Goal: Task Accomplishment & Management: Use online tool/utility

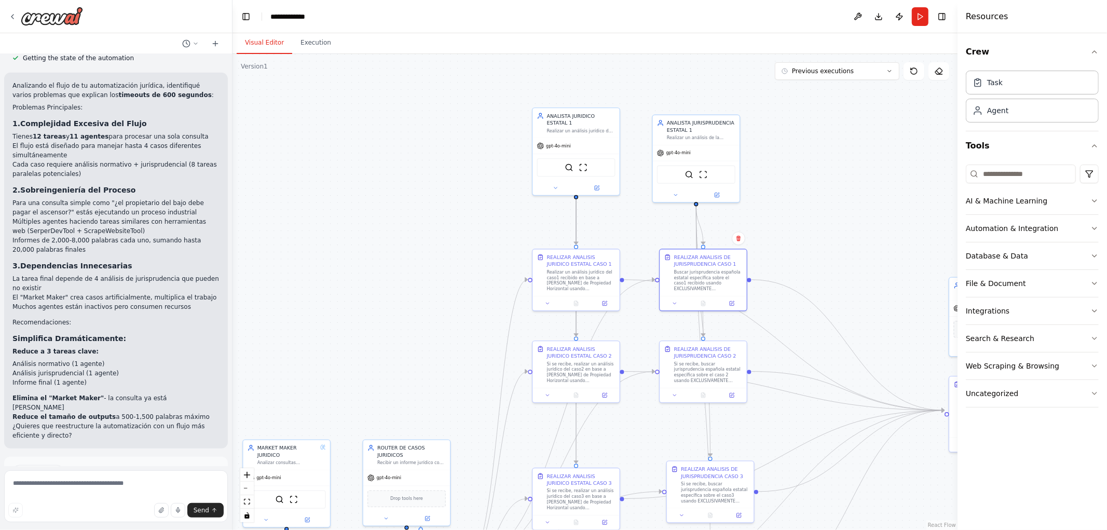
drag, startPoint x: 831, startPoint y: 220, endPoint x: 608, endPoint y: 142, distance: 236.0
click at [634, 151] on div ".deletable-edge-delete-btn { width: 20px; height: 20px; border: 0px solid #ffff…" at bounding box center [595, 292] width 725 height 476
drag, startPoint x: 854, startPoint y: 267, endPoint x: 529, endPoint y: 149, distance: 346.4
click at [529, 151] on div ".deletable-edge-delete-btn { width: 20px; height: 20px; border: 0px solid #ffff…" at bounding box center [595, 292] width 725 height 476
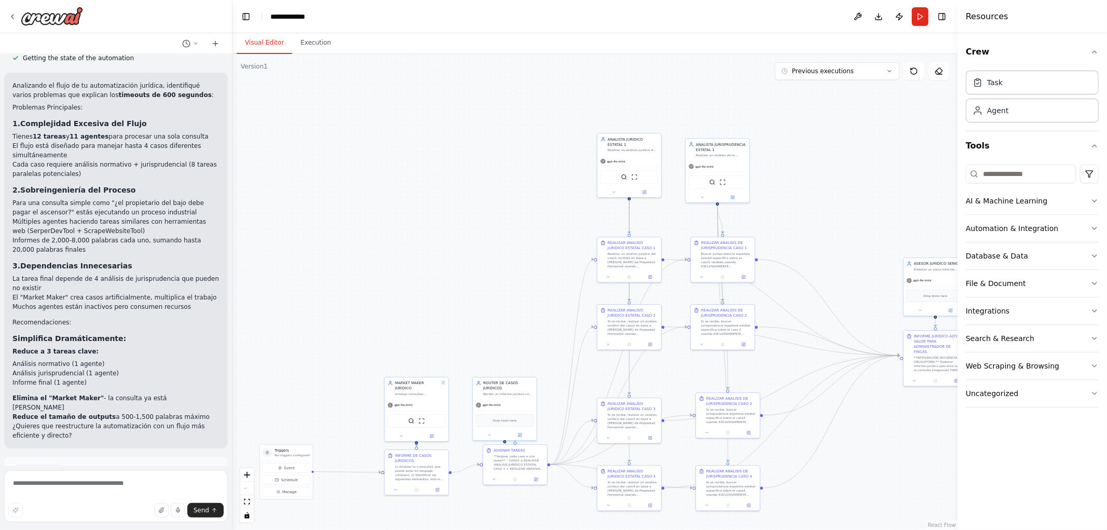
drag, startPoint x: 850, startPoint y: 221, endPoint x: 792, endPoint y: 217, distance: 58.8
click at [794, 218] on div ".deletable-edge-delete-btn { width: 20px; height: 20px; border: 0px solid #ffff…" at bounding box center [595, 292] width 725 height 476
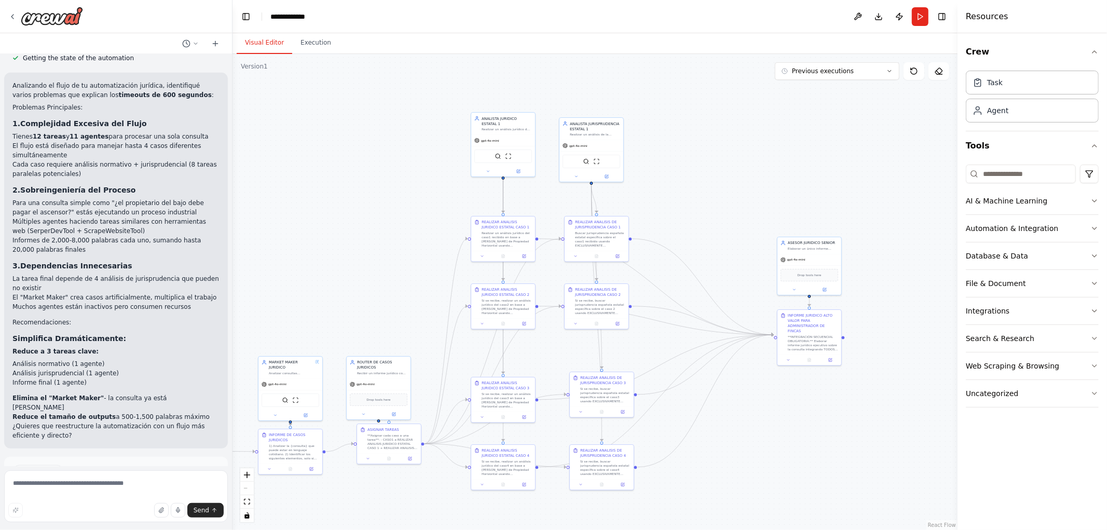
drag, startPoint x: 824, startPoint y: 214, endPoint x: 594, endPoint y: 158, distance: 236.6
click at [594, 158] on div ".deletable-edge-delete-btn { width: 20px; height: 20px; border: 0px solid #ffff…" at bounding box center [595, 292] width 725 height 476
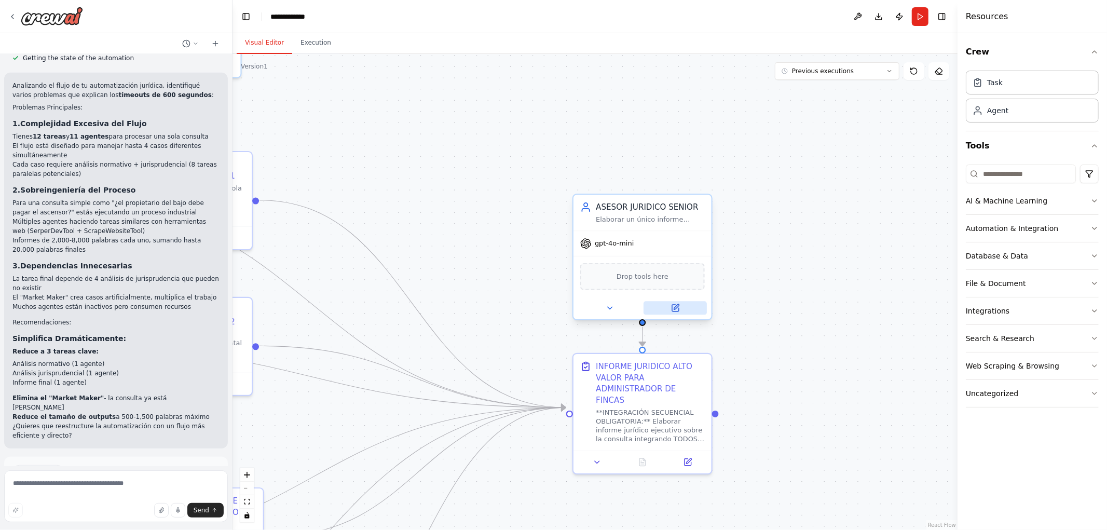
click at [673, 304] on icon at bounding box center [675, 308] width 9 height 9
click at [677, 310] on icon at bounding box center [675, 308] width 9 height 9
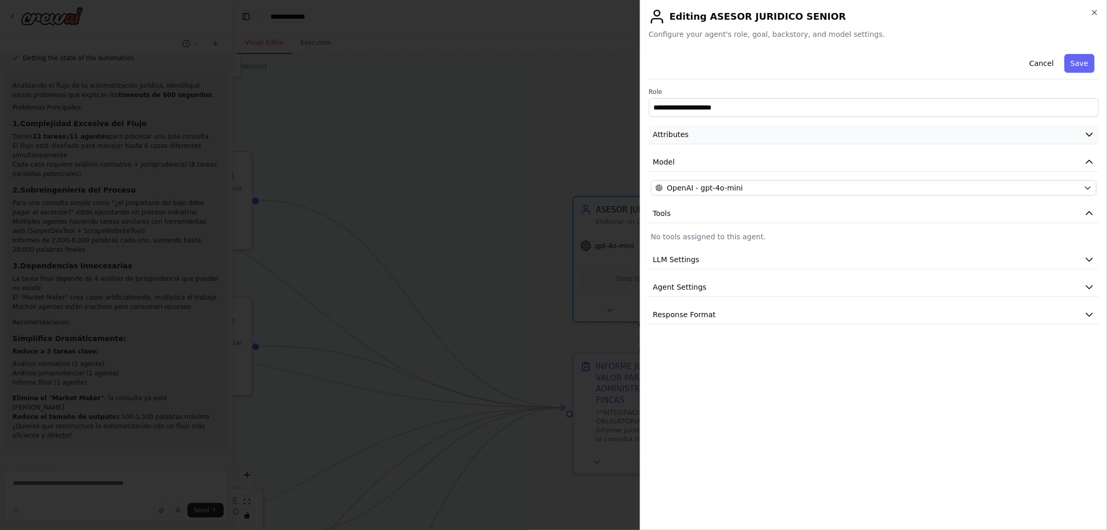
click at [780, 139] on button "Attributes" at bounding box center [874, 134] width 450 height 19
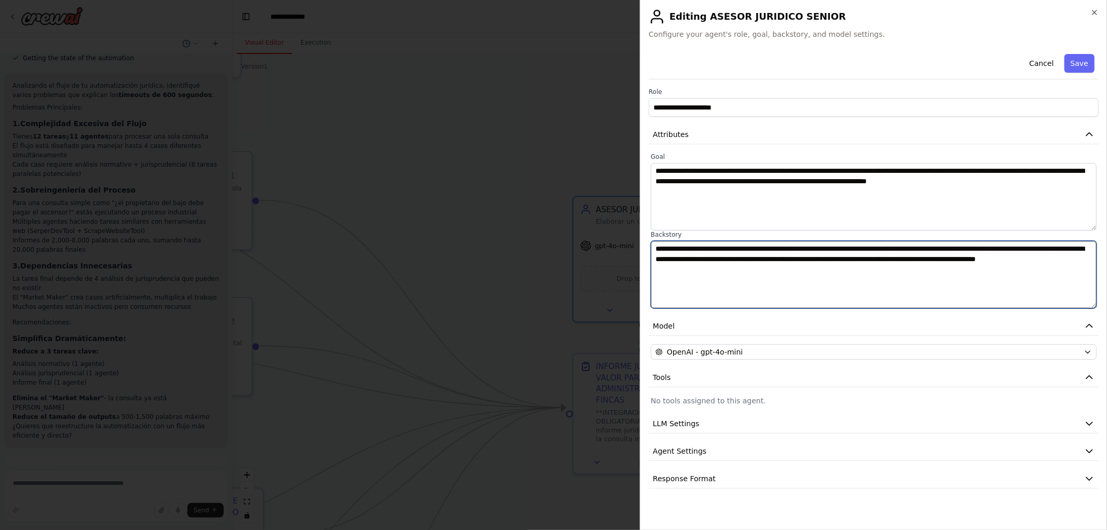
drag, startPoint x: 779, startPoint y: 281, endPoint x: 506, endPoint y: 228, distance: 278.1
click at [506, 228] on body "Hello! I'm the CrewAI assistant. What kind of automation do you want to build? …" at bounding box center [553, 265] width 1107 height 530
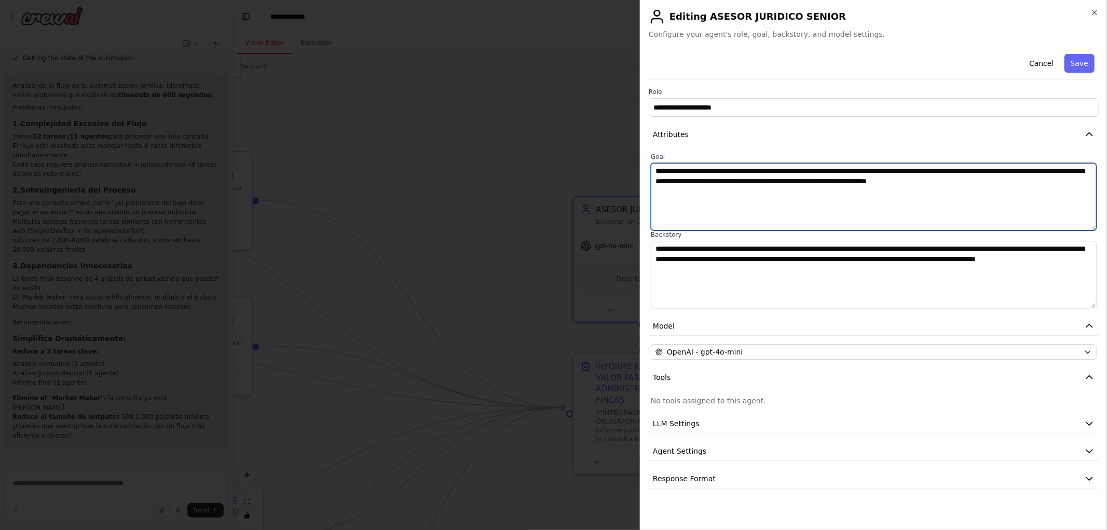
click at [772, 218] on textarea "**********" at bounding box center [874, 196] width 446 height 67
drag, startPoint x: 949, startPoint y: 194, endPoint x: 593, endPoint y: 165, distance: 356.8
click at [593, 165] on body "Hello! I'm the CrewAI assistant. What kind of automation do you want to build? …" at bounding box center [553, 265] width 1107 height 530
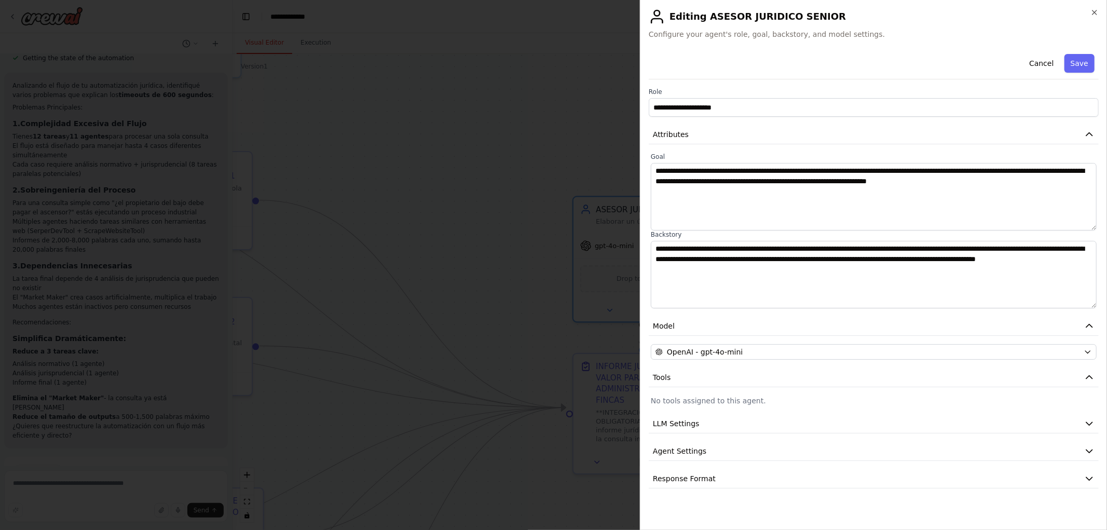
drag, startPoint x: 302, startPoint y: 177, endPoint x: 317, endPoint y: 178, distance: 14.6
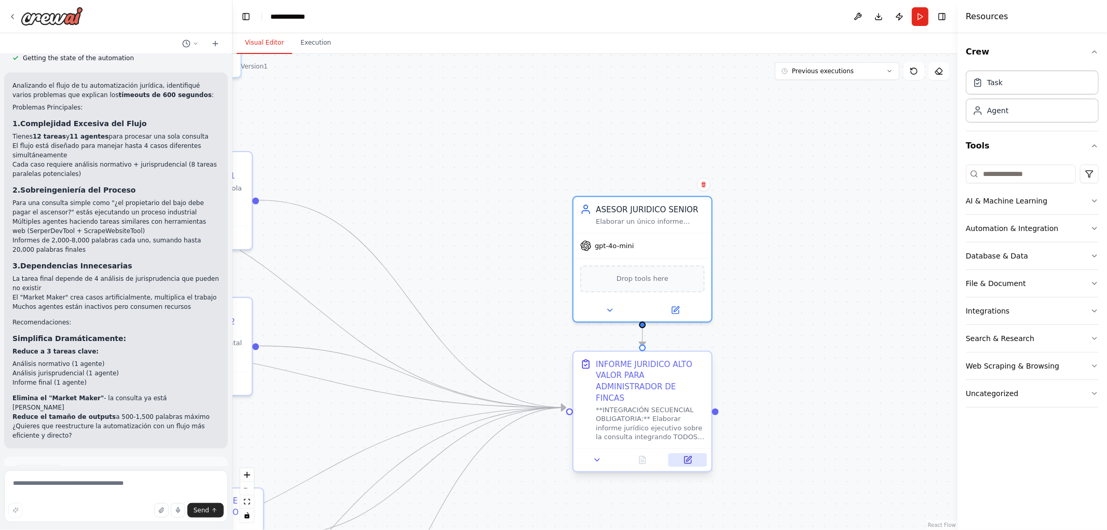
click at [688, 456] on icon at bounding box center [688, 458] width 5 height 5
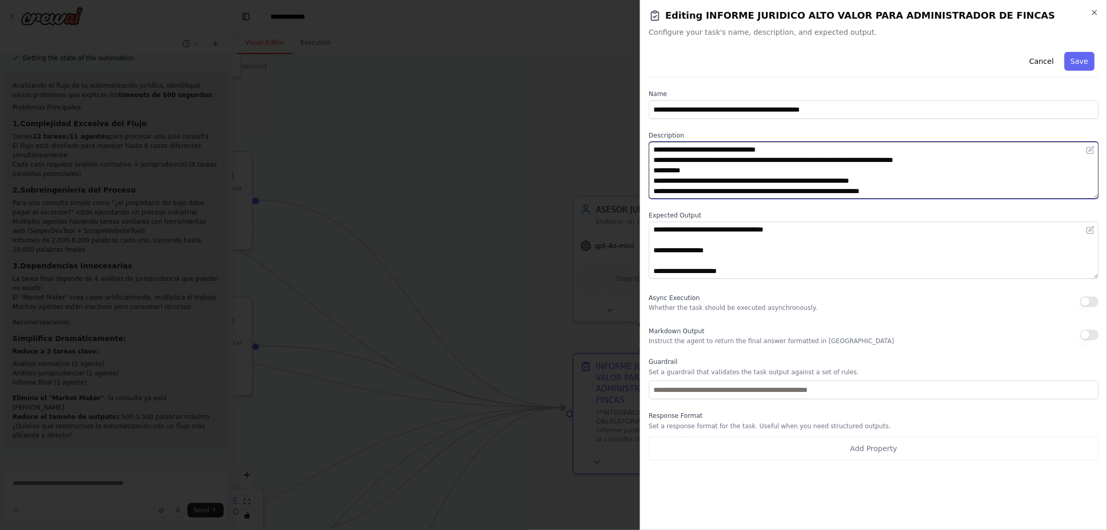
click at [693, 175] on textarea "**********" at bounding box center [874, 170] width 450 height 57
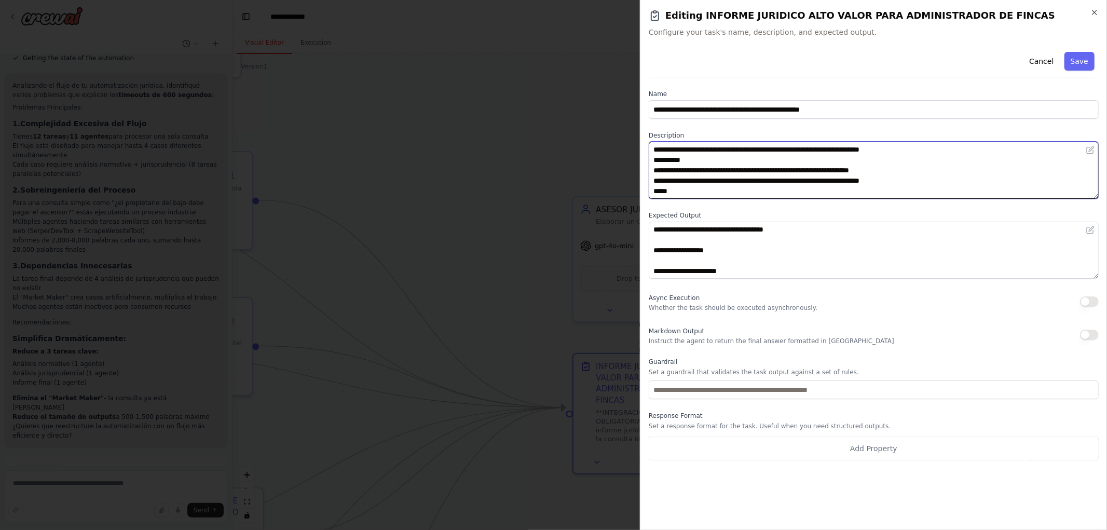
scroll to position [499, 0]
